Goal: Transaction & Acquisition: Purchase product/service

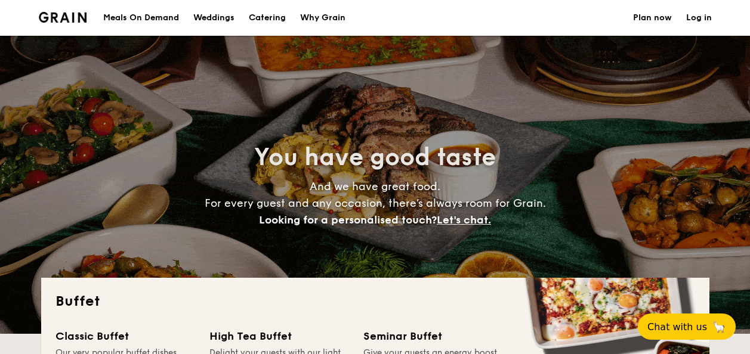
select select
click at [262, 17] on h1 "Catering" at bounding box center [267, 18] width 37 height 36
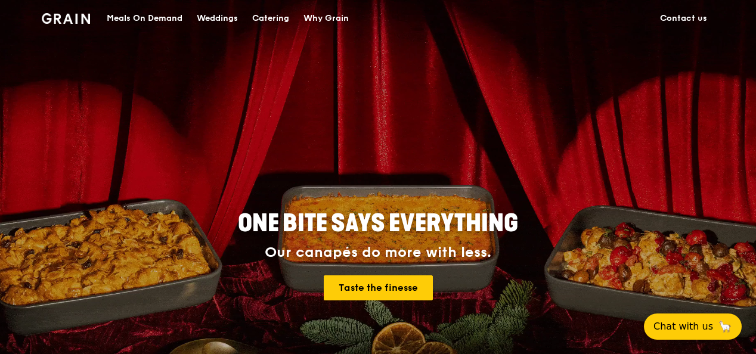
click at [156, 20] on div "Meals On Demand" at bounding box center [145, 19] width 76 height 36
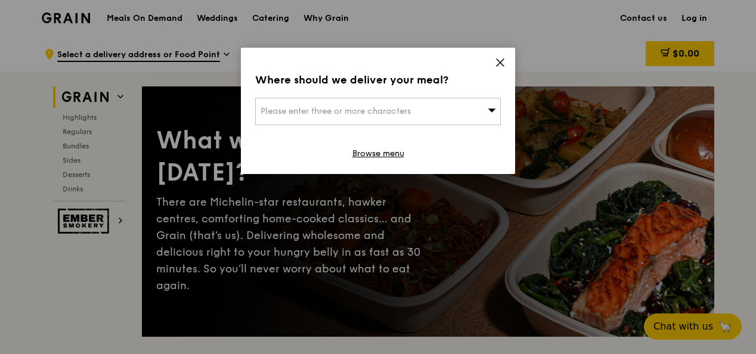
click at [446, 111] on div "Please enter three or more characters" at bounding box center [378, 111] width 246 height 27
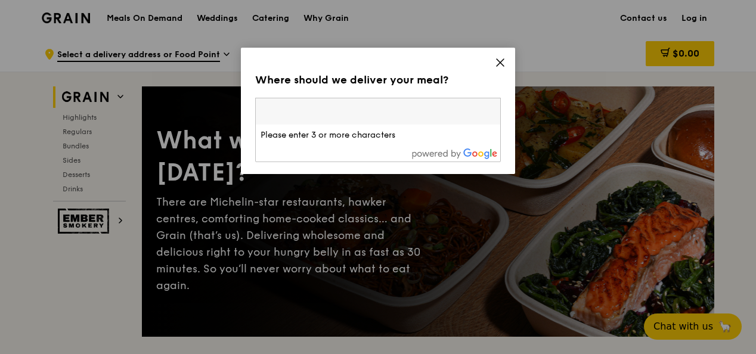
click at [499, 62] on icon at bounding box center [500, 62] width 7 height 7
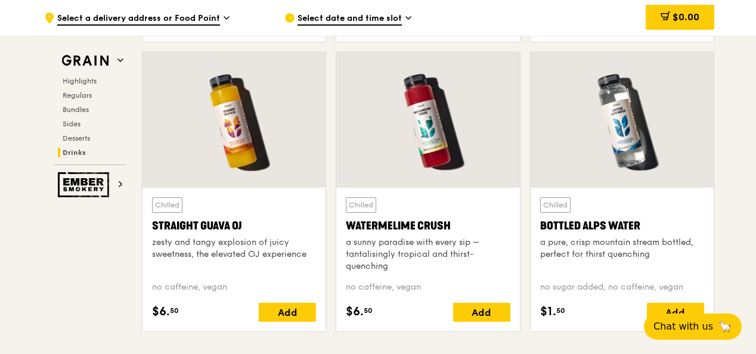
scroll to position [4711, 0]
